Goal: Task Accomplishment & Management: Complete application form

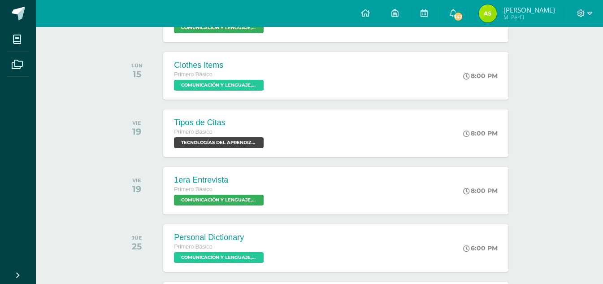
scroll to position [269, 0]
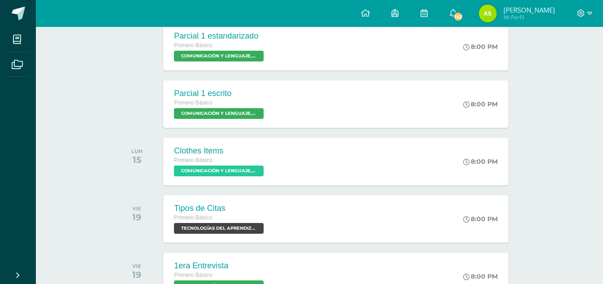
click at [488, 24] on link "Angelica Belinda Mi Perfil" at bounding box center [517, 13] width 98 height 27
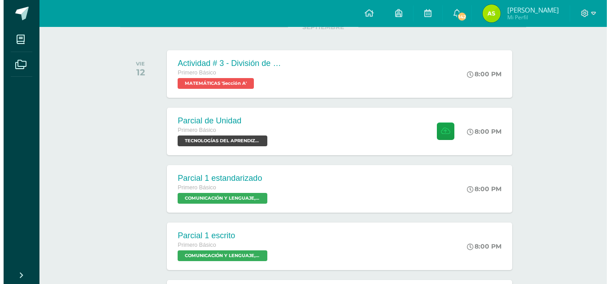
scroll to position [90, 0]
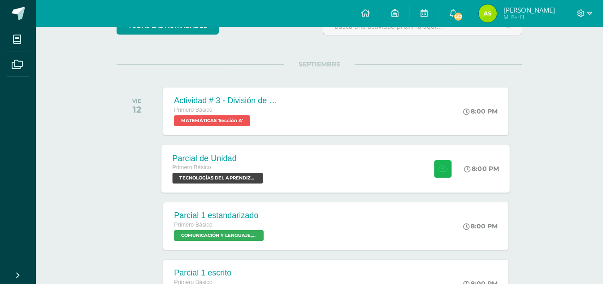
click at [440, 171] on icon at bounding box center [442, 169] width 9 height 8
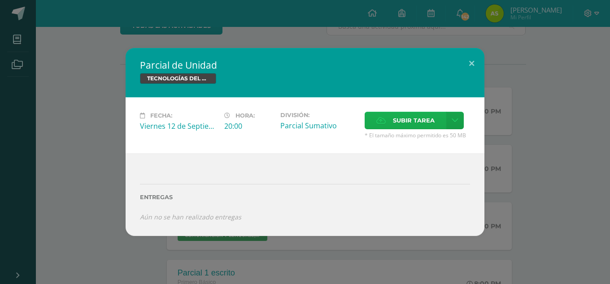
click at [420, 122] on span "Subir tarea" at bounding box center [414, 120] width 42 height 17
click at [0, 0] on input "Subir tarea" at bounding box center [0, 0] width 0 height 0
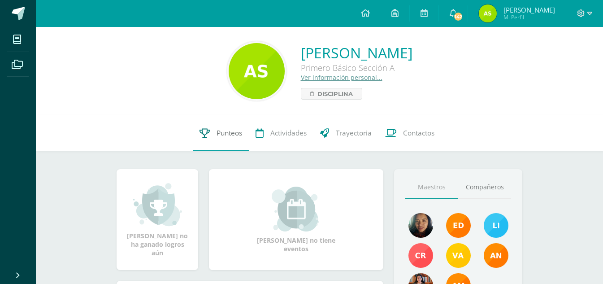
click at [213, 130] on link "Punteos" at bounding box center [221, 133] width 56 height 36
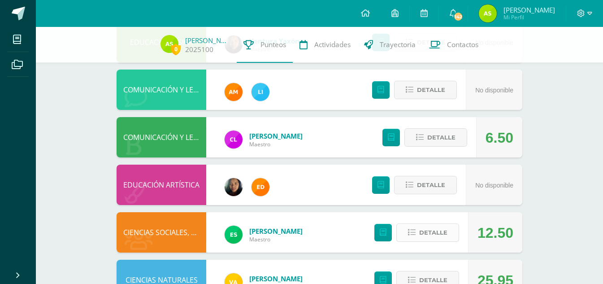
scroll to position [77, 0]
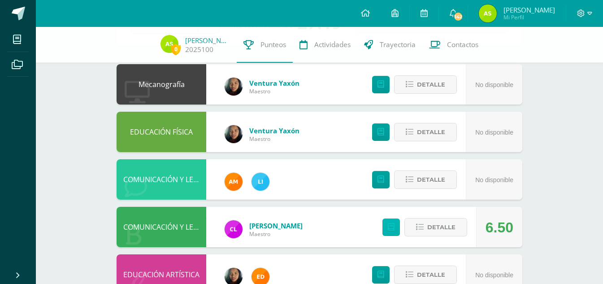
click at [392, 231] on link at bounding box center [391, 226] width 17 height 17
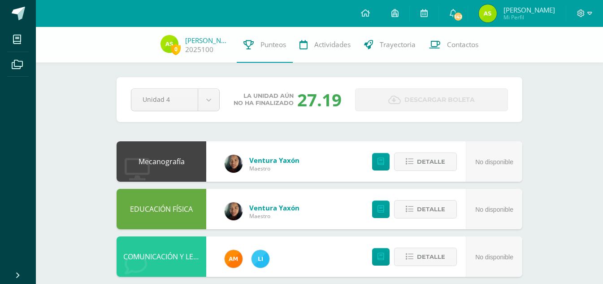
scroll to position [0, 0]
